Goal: Find specific page/section: Find specific page/section

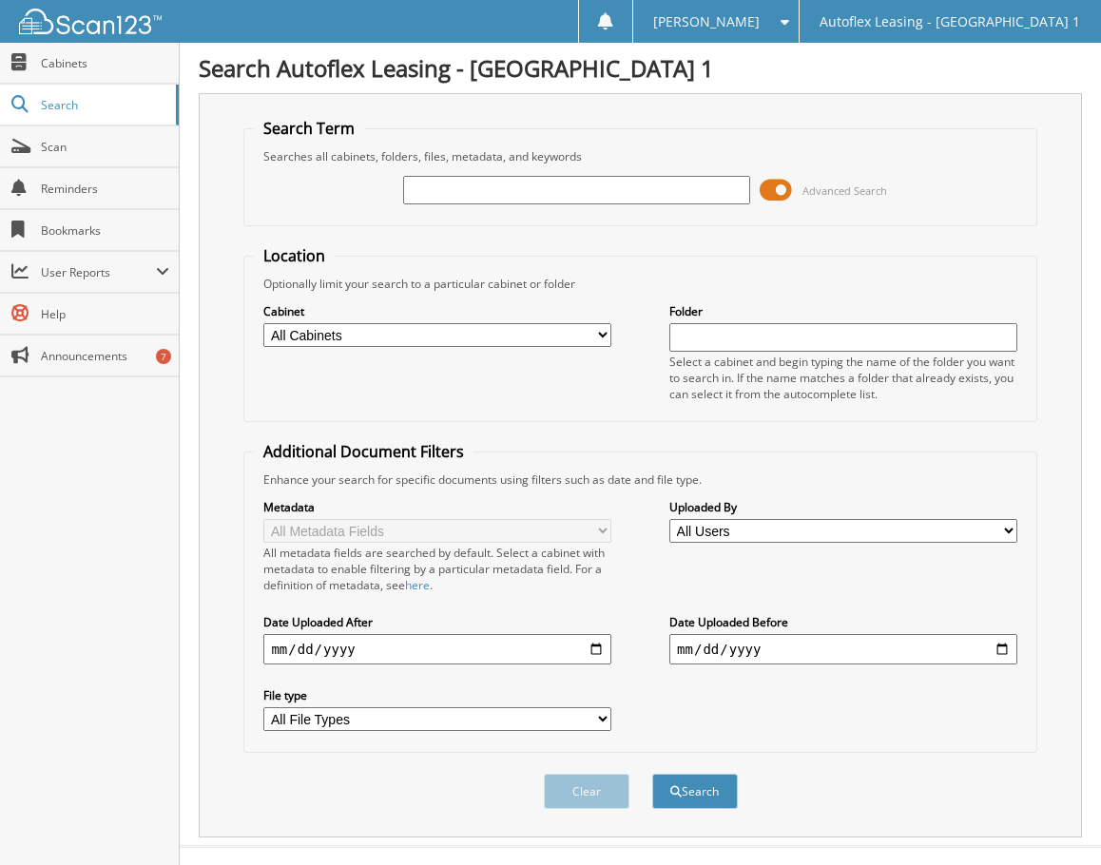
click at [438, 195] on input "text" at bounding box center [576, 190] width 347 height 29
paste input "[US_VEHICLE_IDENTIFICATION_NUMBER]"
type input "[US_VEHICLE_IDENTIFICATION_NUMBER]"
click at [652, 774] on button "Search" at bounding box center [695, 791] width 86 height 35
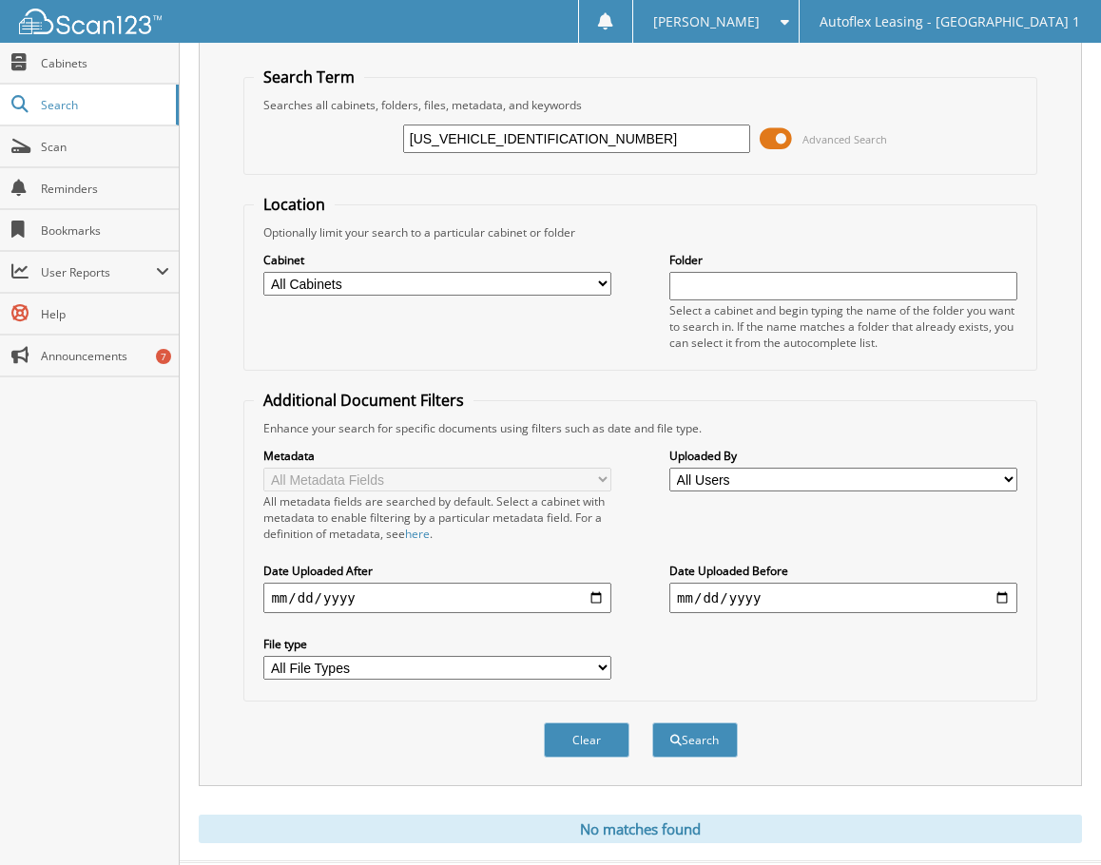
scroll to position [97, 0]
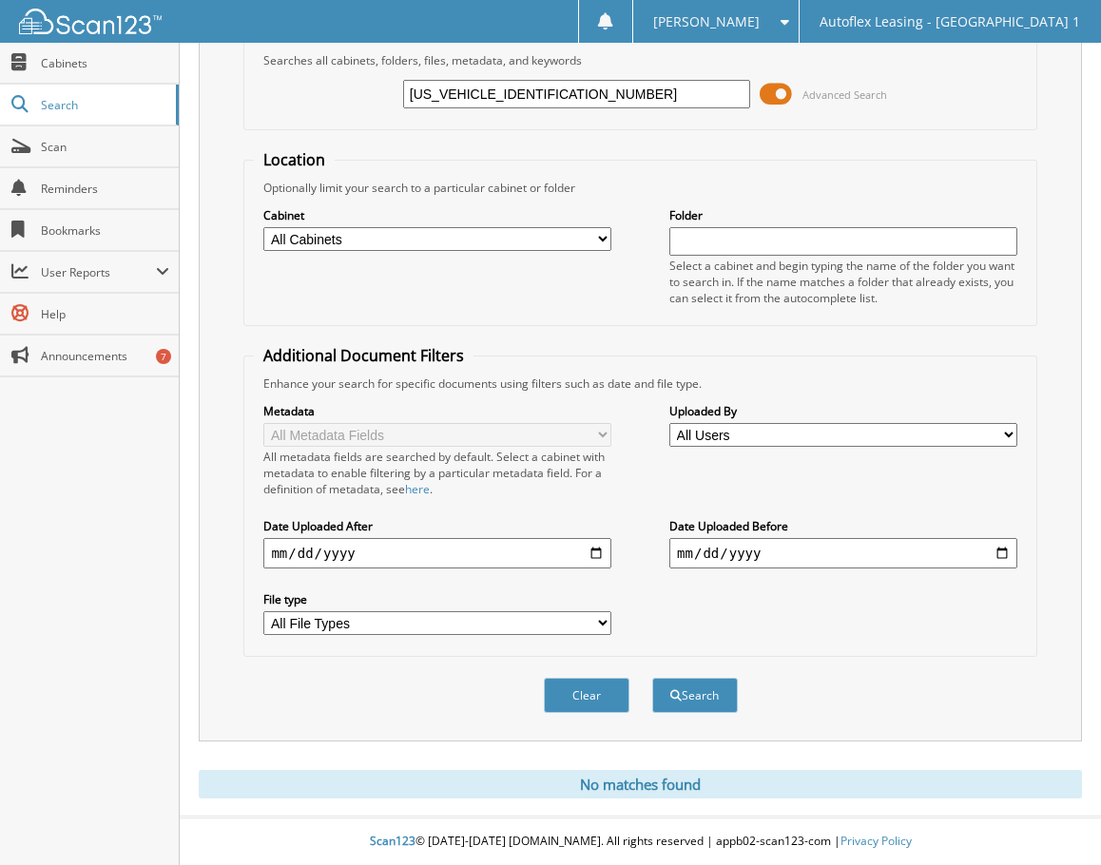
click at [572, 97] on input "3C6JR6DG2MG547574" at bounding box center [576, 94] width 347 height 29
click at [572, 96] on input "3C6JR6DG2MG547574" at bounding box center [576, 94] width 347 height 29
click at [572, 97] on input "3C6JR6DG2MG547574" at bounding box center [576, 94] width 347 height 29
type input "PRP"
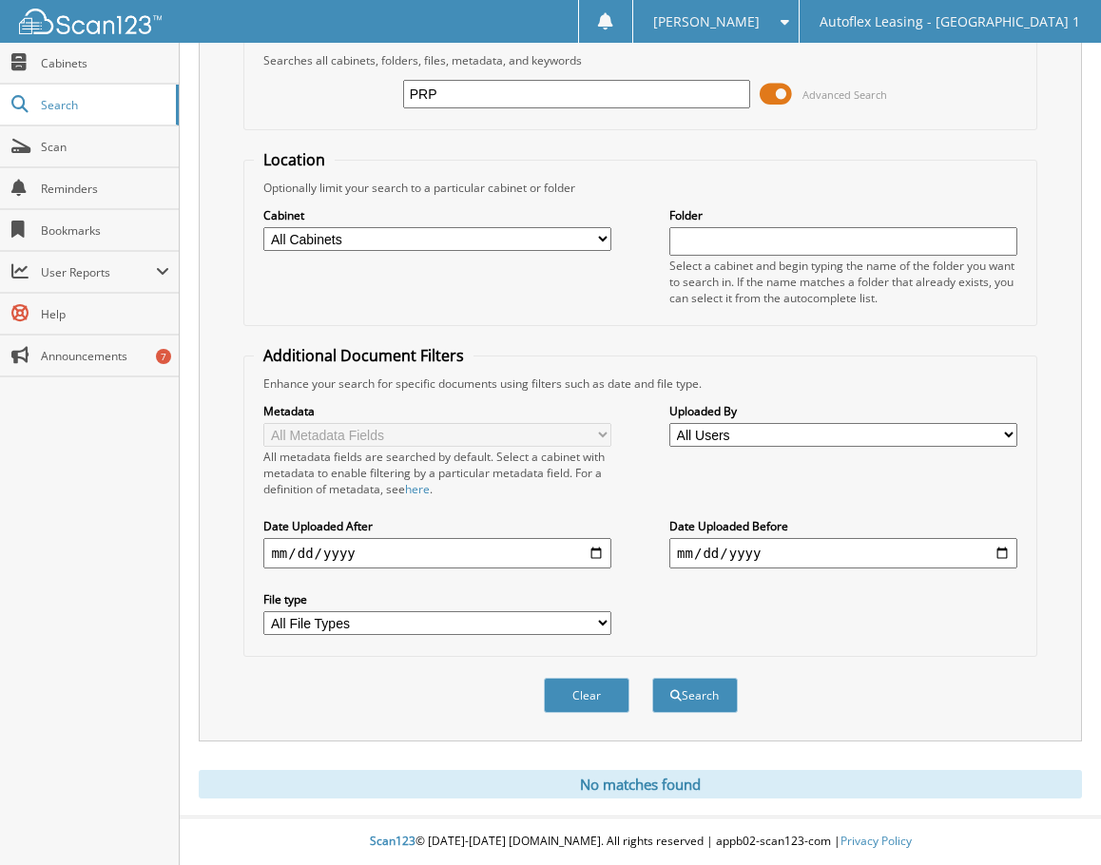
click at [652, 678] on button "Search" at bounding box center [695, 695] width 86 height 35
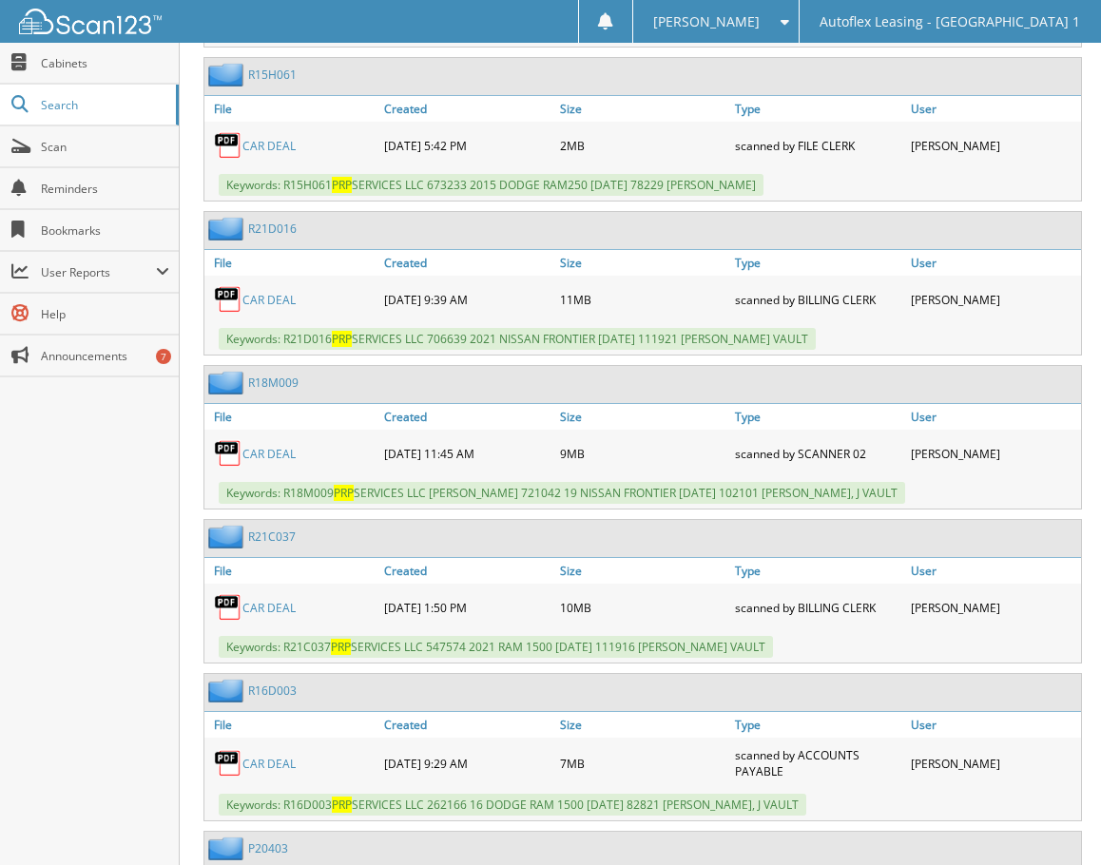
scroll to position [1806, 0]
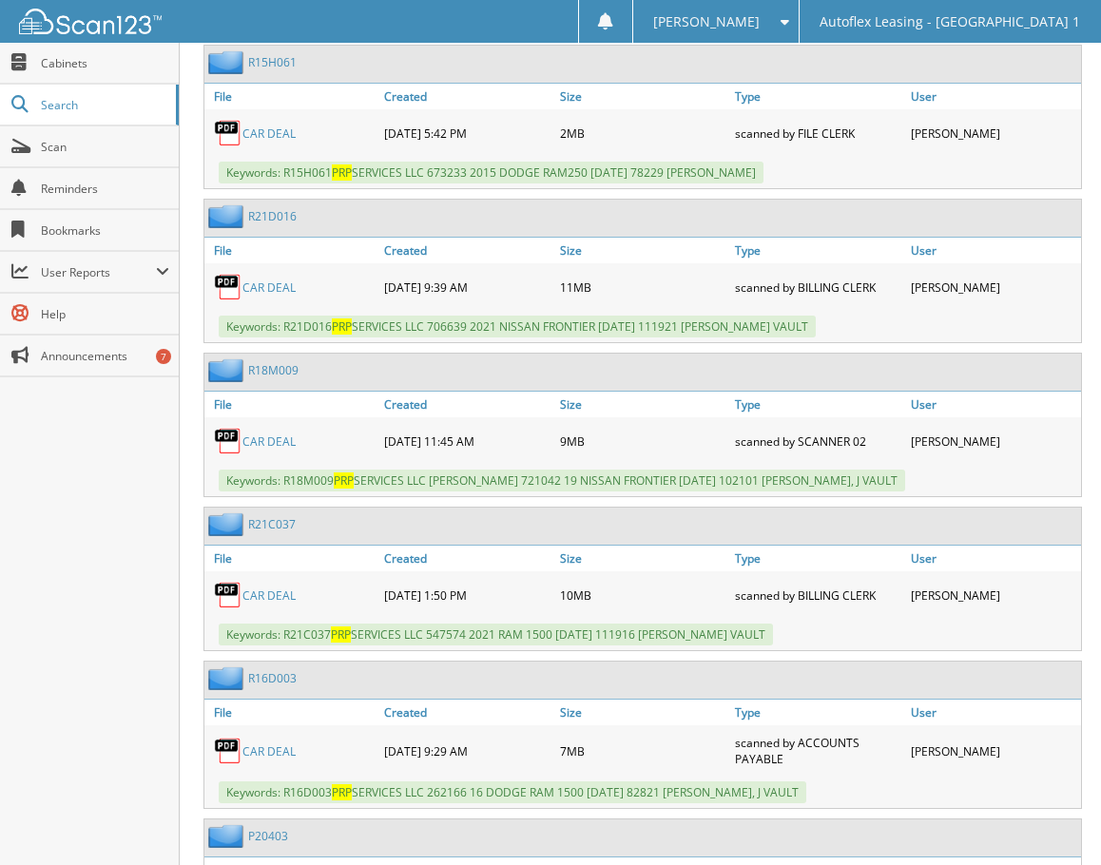
click at [262, 594] on link "CAR DEAL" at bounding box center [268, 595] width 53 height 16
